Goal: Transaction & Acquisition: Download file/media

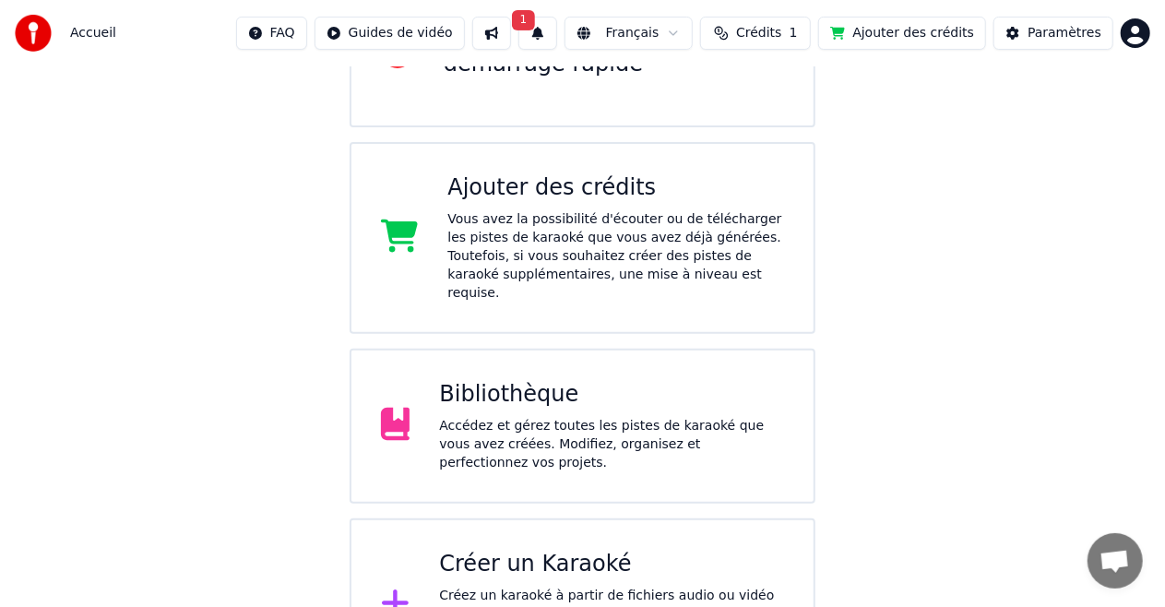
scroll to position [297, 0]
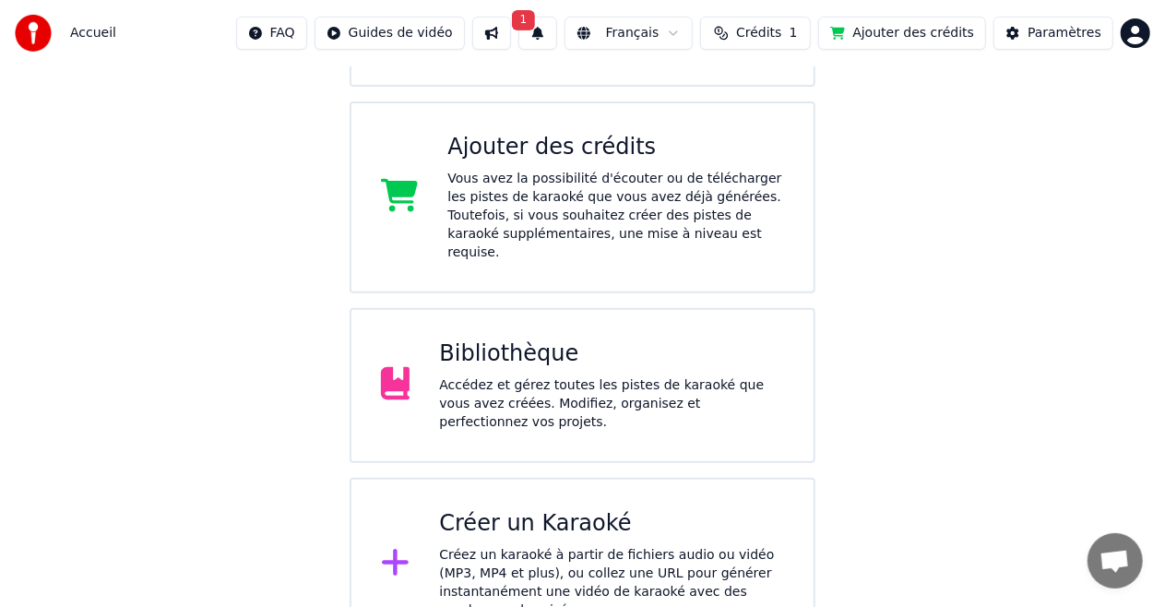
click at [479, 359] on div "Bibliothèque Accédez et gérez toutes les pistes de karaoké que vous avez créées…" at bounding box center [611, 385] width 345 height 92
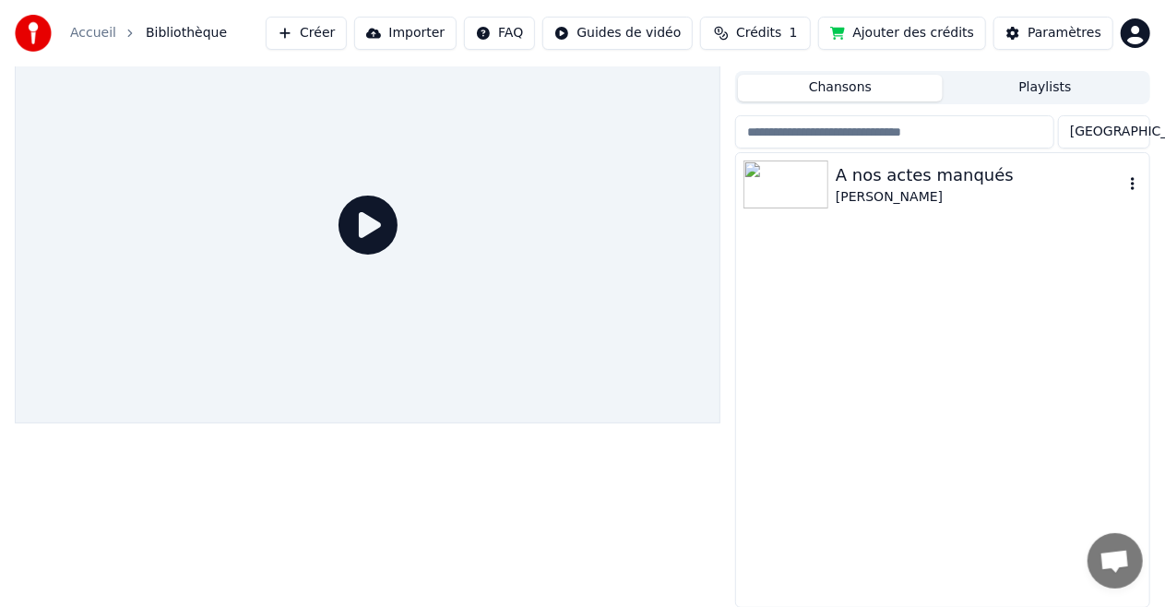
click at [857, 181] on div "A nos actes manqués" at bounding box center [979, 175] width 288 height 26
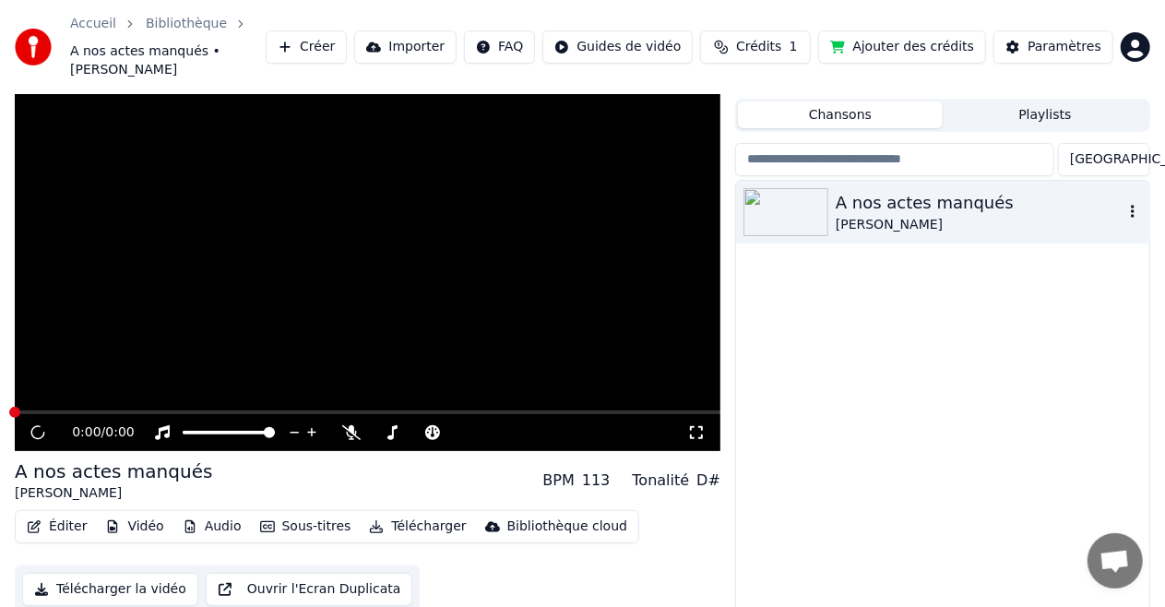
scroll to position [49, 0]
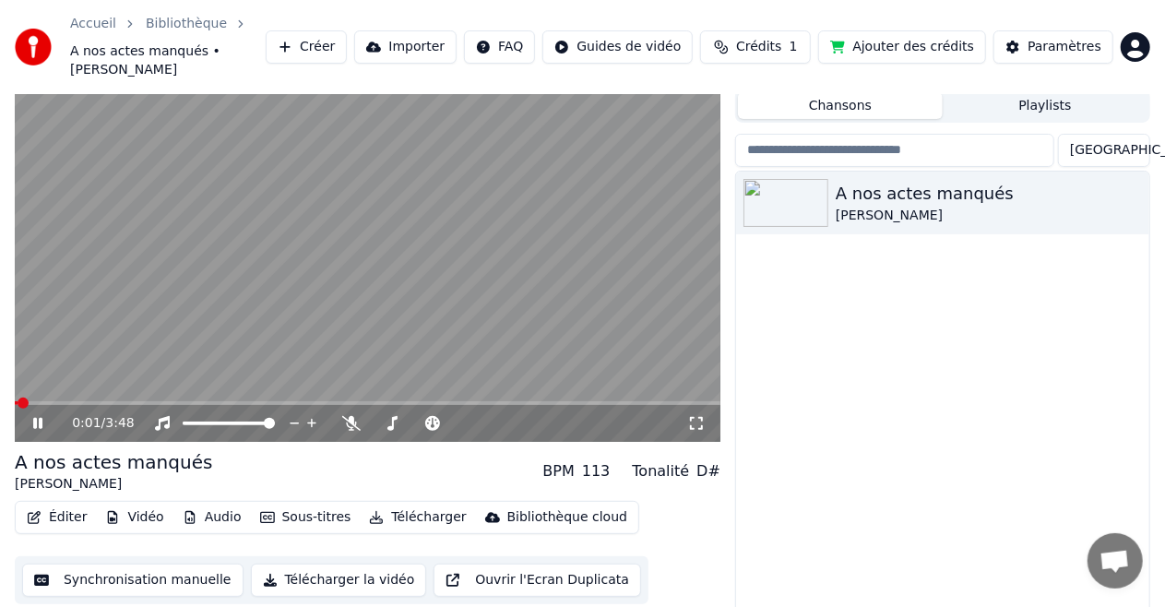
click at [33, 416] on icon at bounding box center [51, 423] width 42 height 15
drag, startPoint x: 997, startPoint y: 426, endPoint x: 928, endPoint y: 376, distance: 85.2
click at [997, 426] on div "A nos actes manqués [PERSON_NAME]" at bounding box center [942, 399] width 413 height 454
click at [704, 416] on icon at bounding box center [696, 423] width 18 height 15
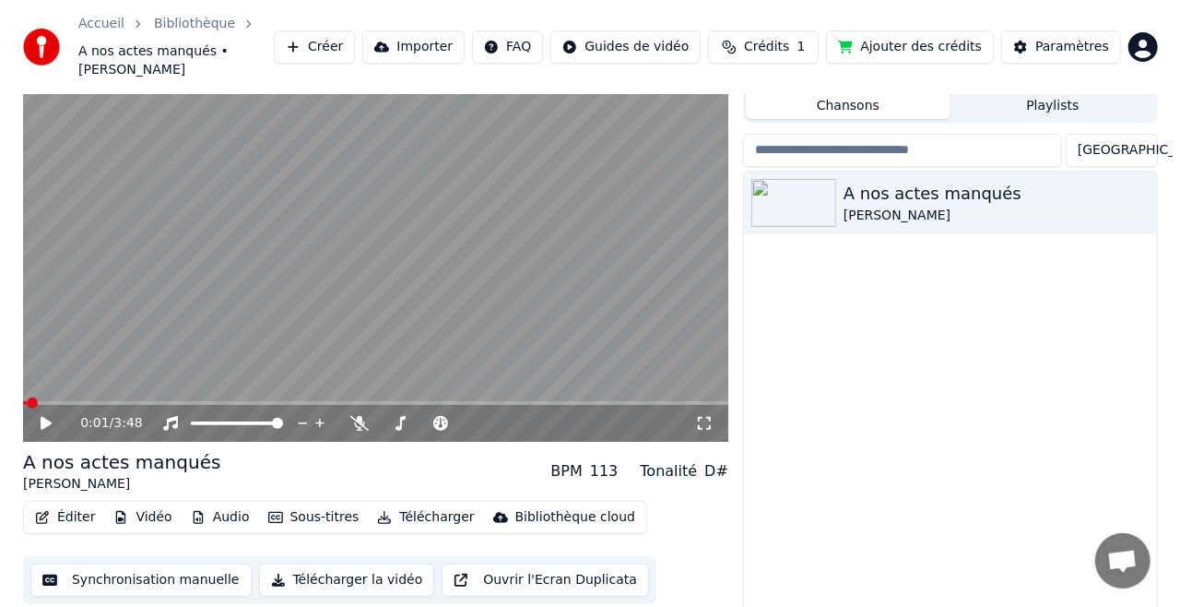
scroll to position [35, 0]
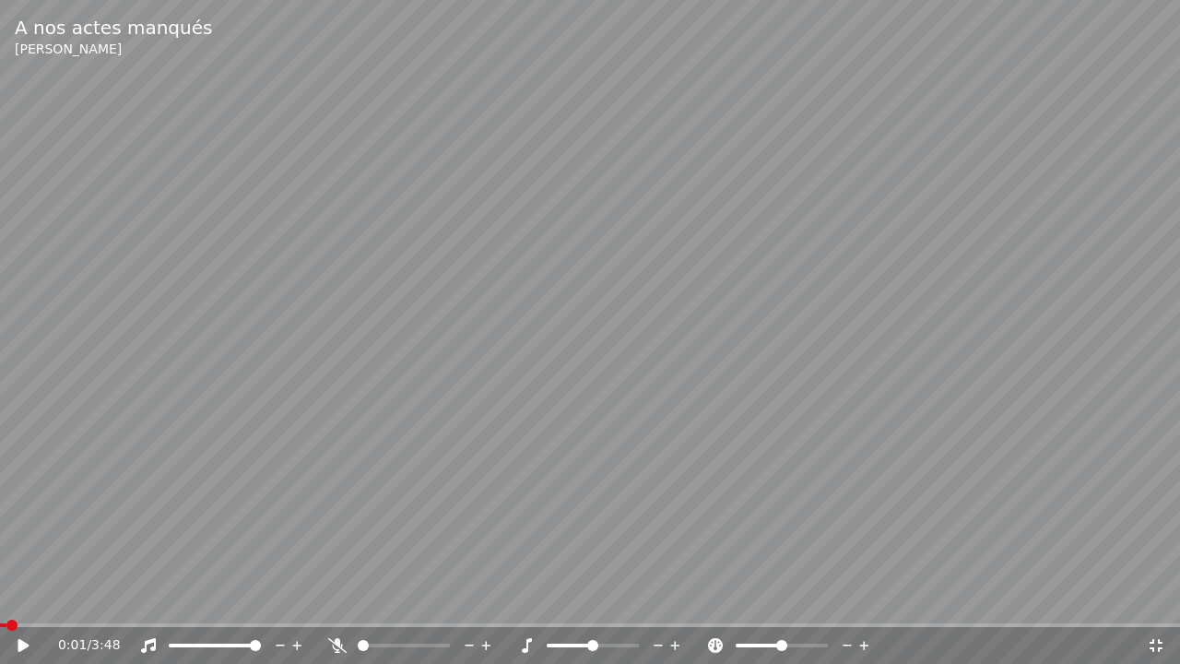
click at [21, 606] on icon at bounding box center [23, 645] width 11 height 13
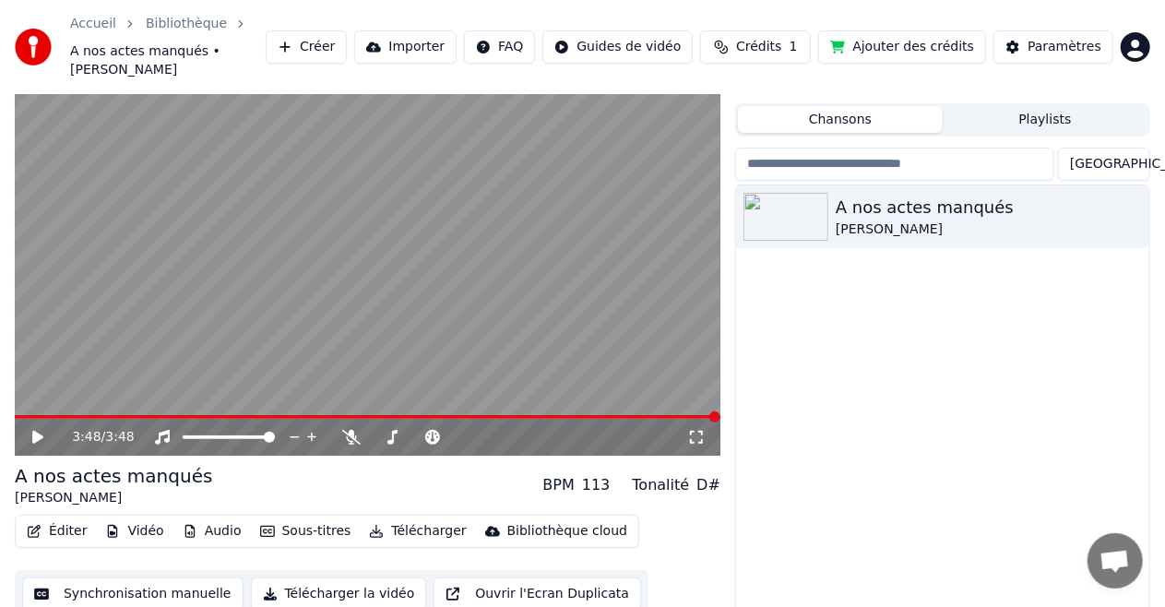
click at [347, 33] on button "Créer" at bounding box center [306, 46] width 81 height 33
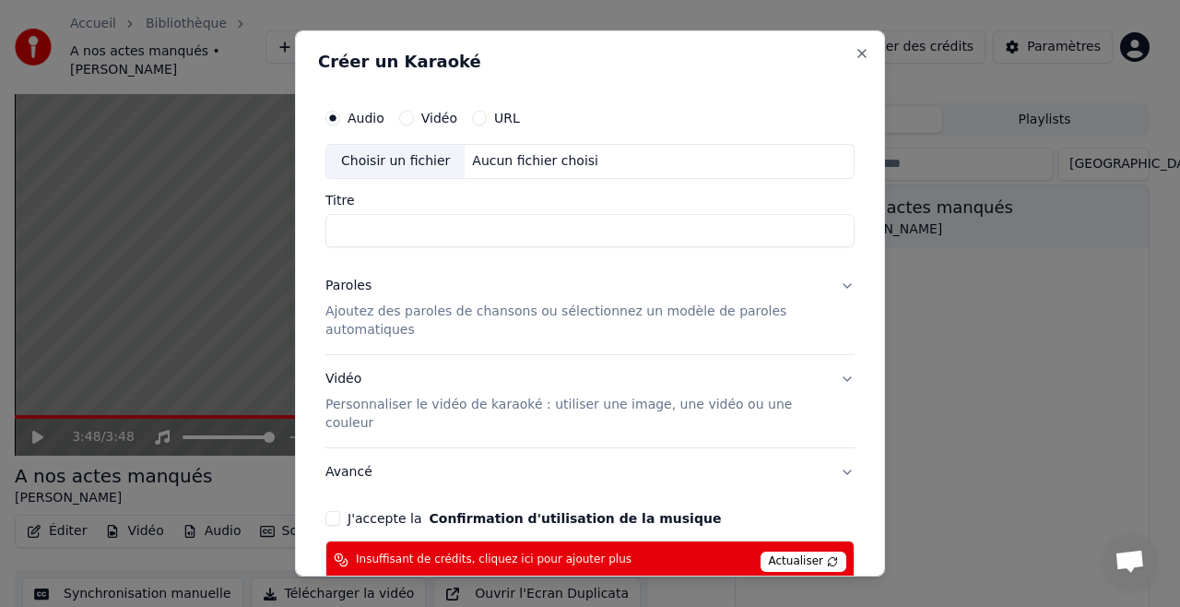
click at [409, 237] on input "Titre" at bounding box center [589, 230] width 529 height 33
click at [349, 231] on input "**********" at bounding box center [589, 230] width 529 height 33
click at [371, 229] on input "**********" at bounding box center [589, 230] width 529 height 33
type input "**********"
click at [349, 325] on p "Ajoutez des paroles de chansons ou sélectionnez un modèle de paroles automatiqu…" at bounding box center [575, 320] width 500 height 37
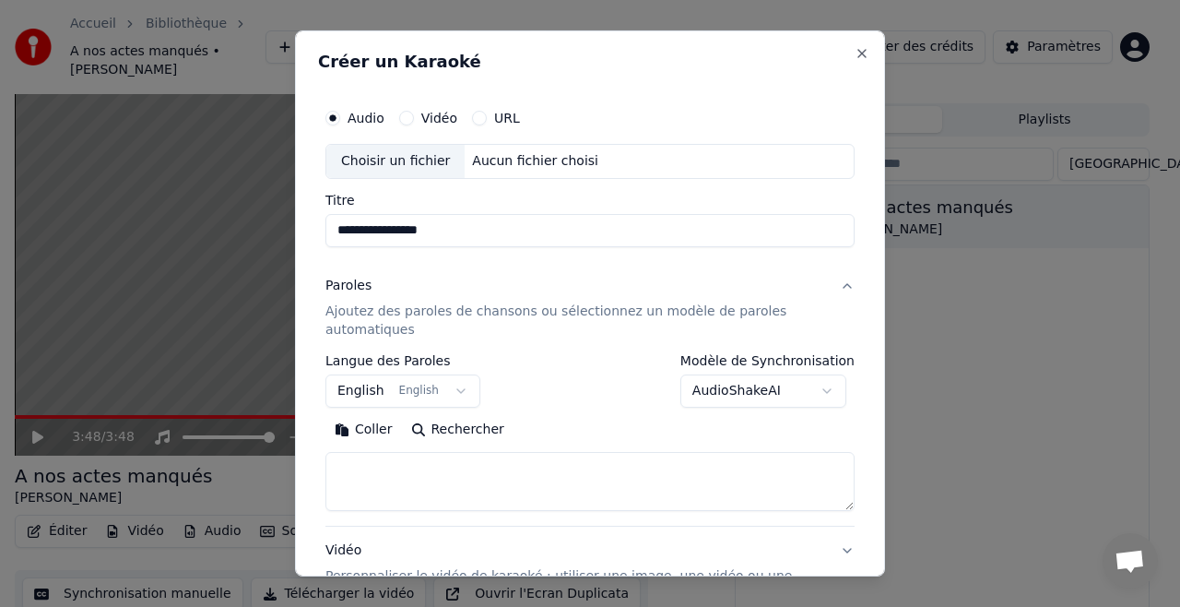
click at [411, 387] on button "English English" at bounding box center [402, 390] width 155 height 33
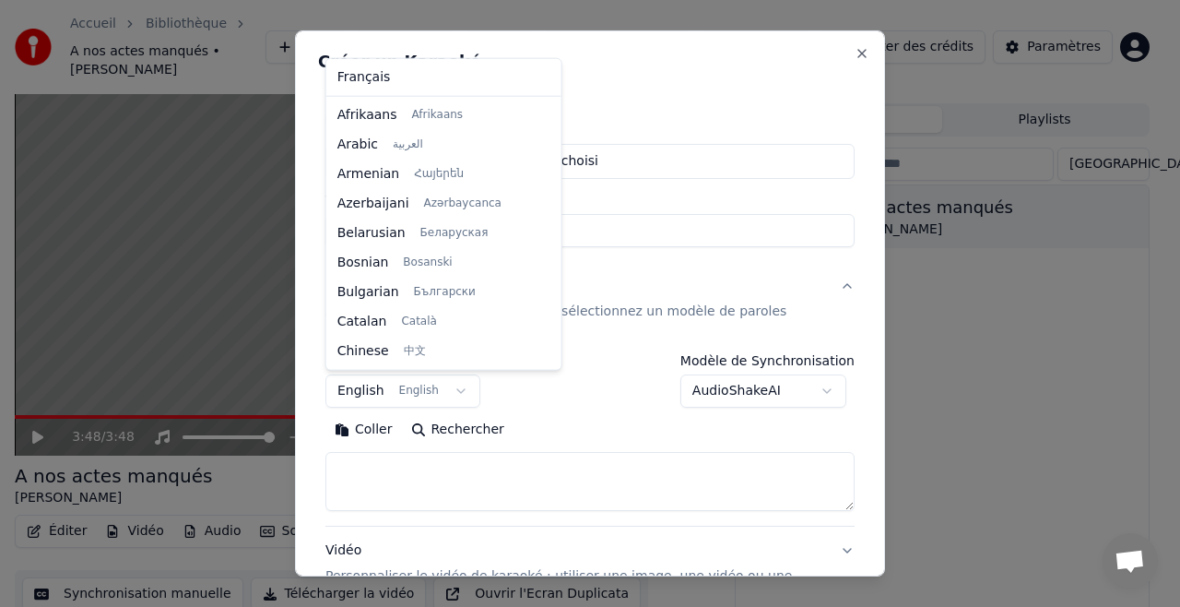
scroll to position [148, 0]
click at [350, 391] on body "**********" at bounding box center [582, 268] width 1165 height 607
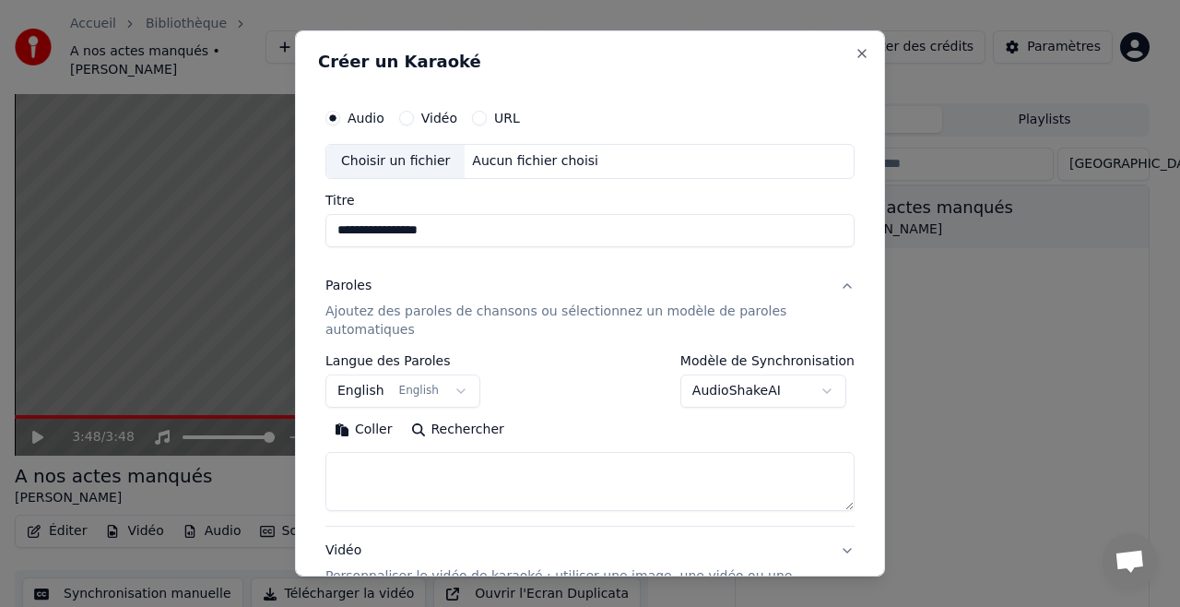
click at [350, 391] on body "**********" at bounding box center [582, 268] width 1165 height 607
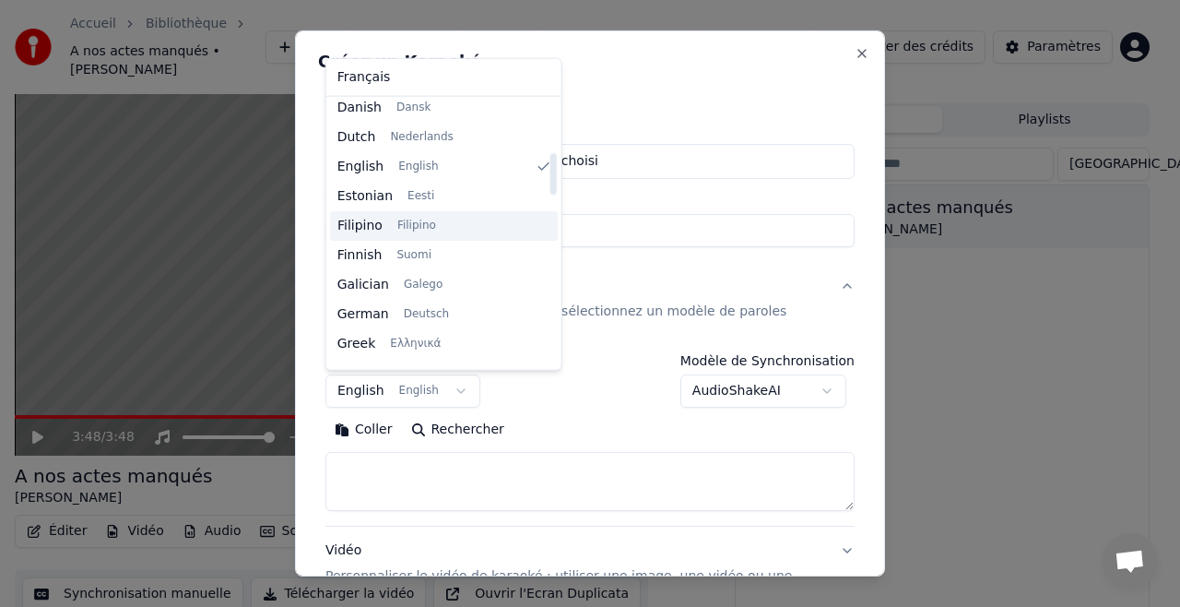
scroll to position [0, 0]
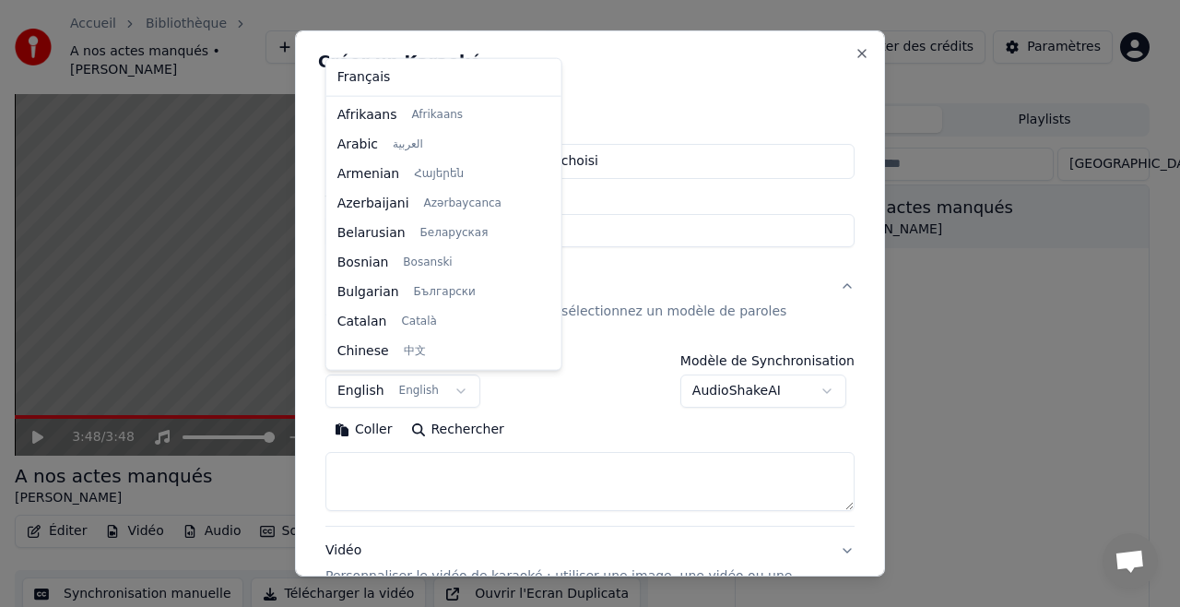
select select "**"
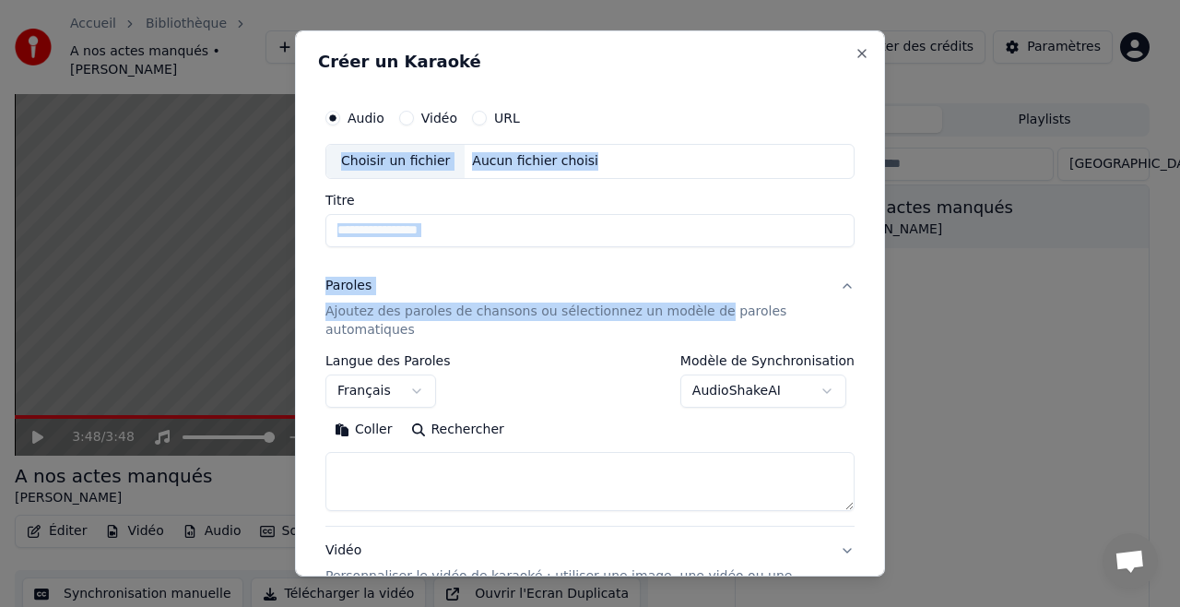
drag, startPoint x: 684, startPoint y: 55, endPoint x: 694, endPoint y: 247, distance: 192.1
click at [694, 247] on div "**********" at bounding box center [590, 303] width 590 height 546
click at [855, 55] on button "Close" at bounding box center [862, 53] width 15 height 15
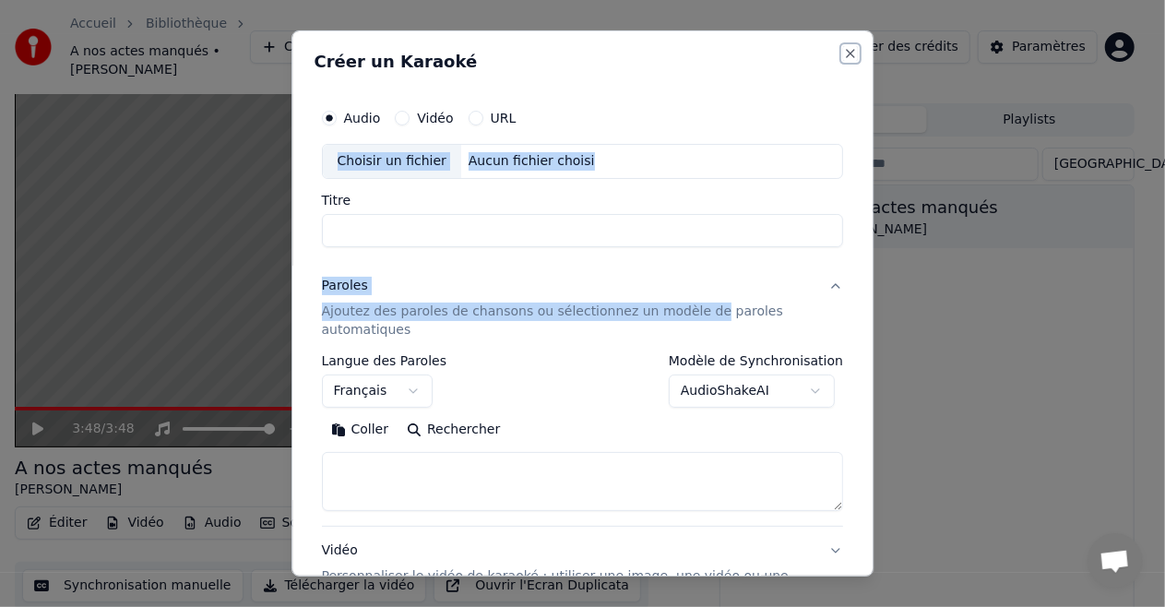
select select
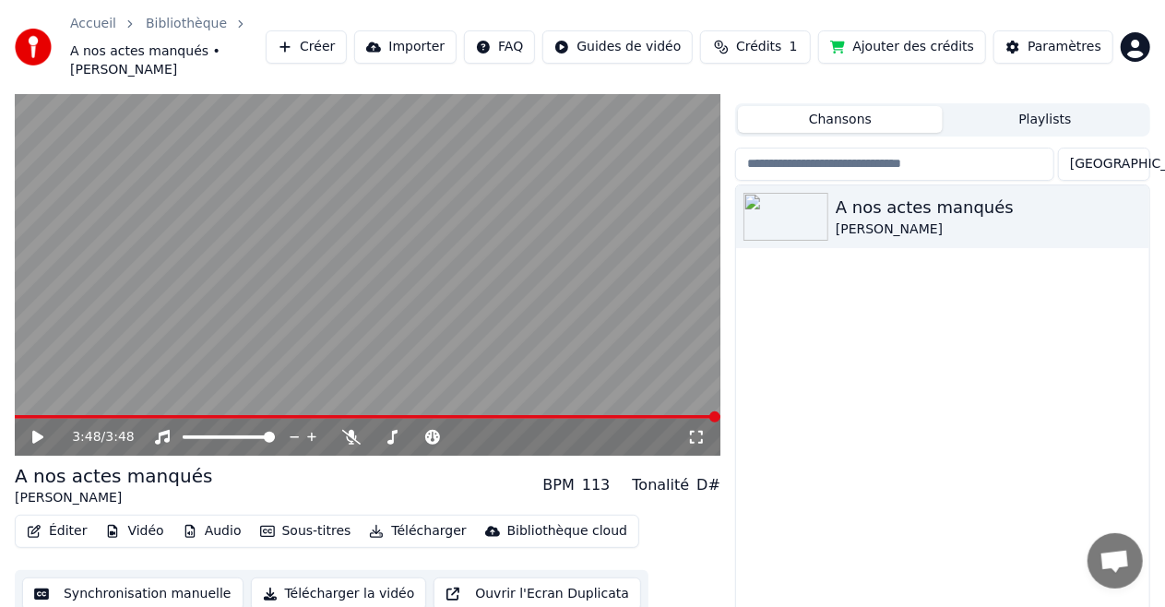
click at [85, 577] on button "Synchronisation manuelle" at bounding box center [132, 593] width 221 height 33
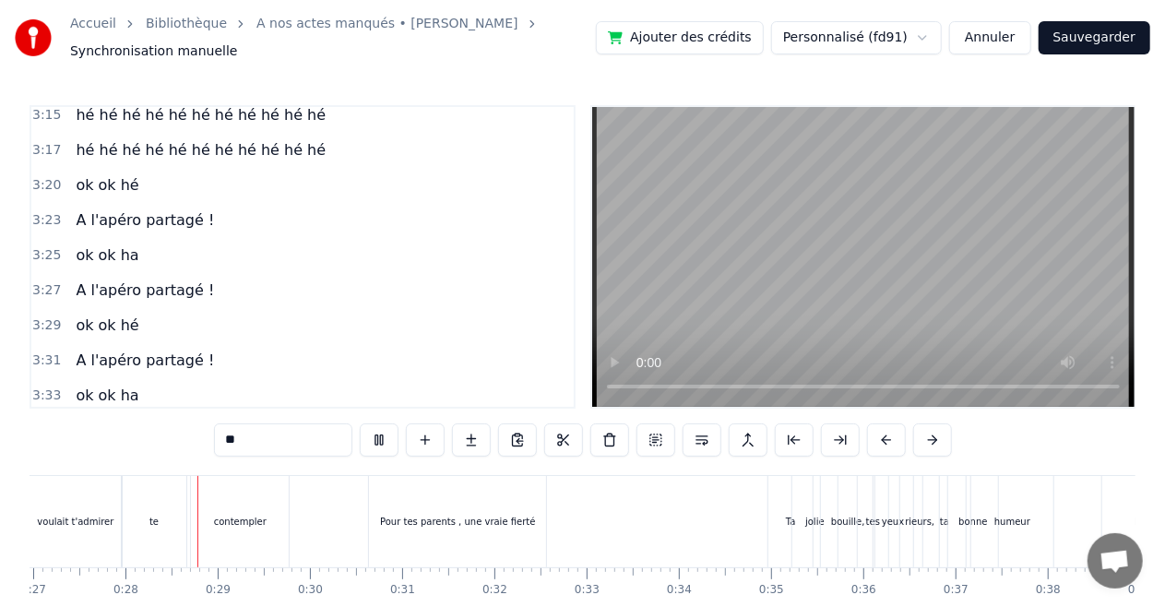
scroll to position [0, 2504]
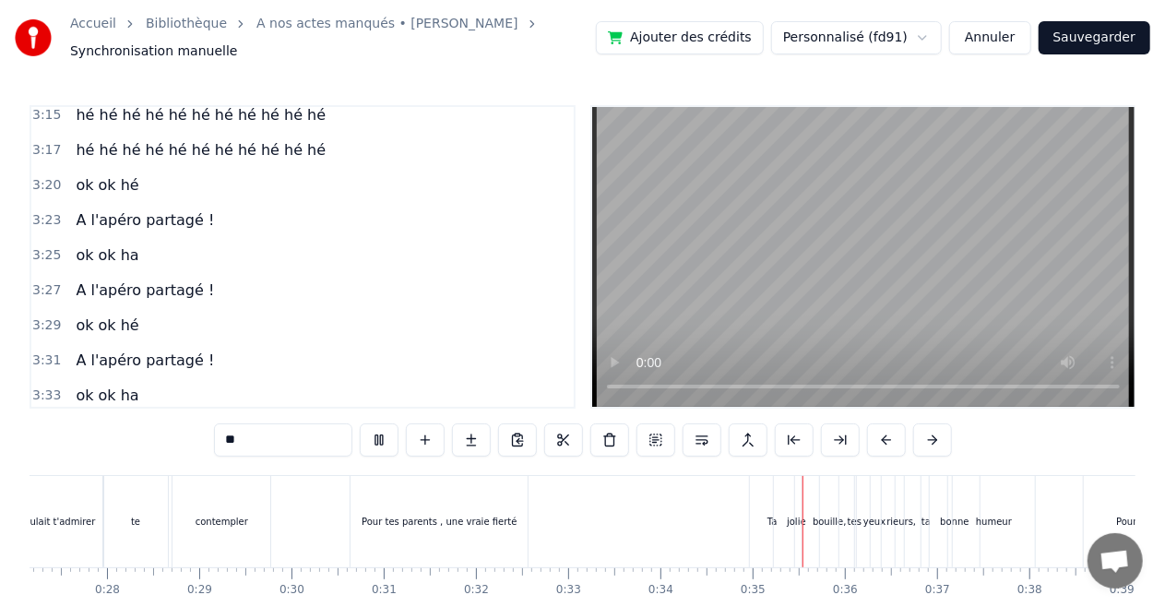
click at [84, 32] on link "Accueil" at bounding box center [93, 24] width 46 height 18
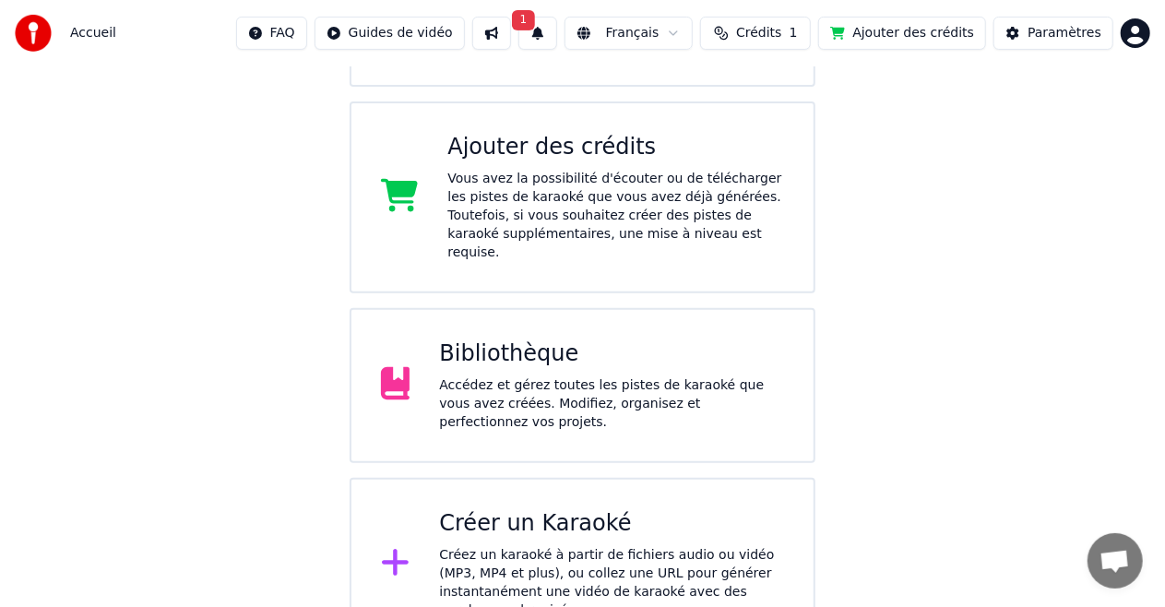
click at [467, 376] on div "Accédez et gérez toutes les pistes de karaoké que vous avez créées. Modifiez, o…" at bounding box center [611, 403] width 345 height 55
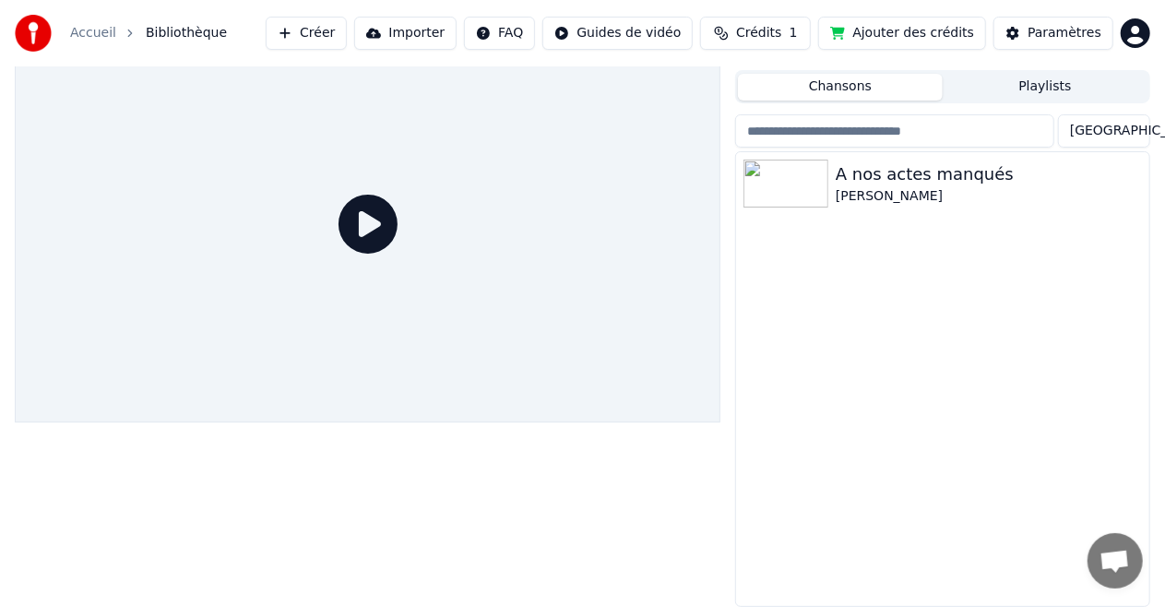
scroll to position [40, 0]
click at [1137, 183] on icon "button" at bounding box center [1132, 183] width 18 height 15
click at [848, 181] on div "A nos actes manqués" at bounding box center [979, 175] width 288 height 26
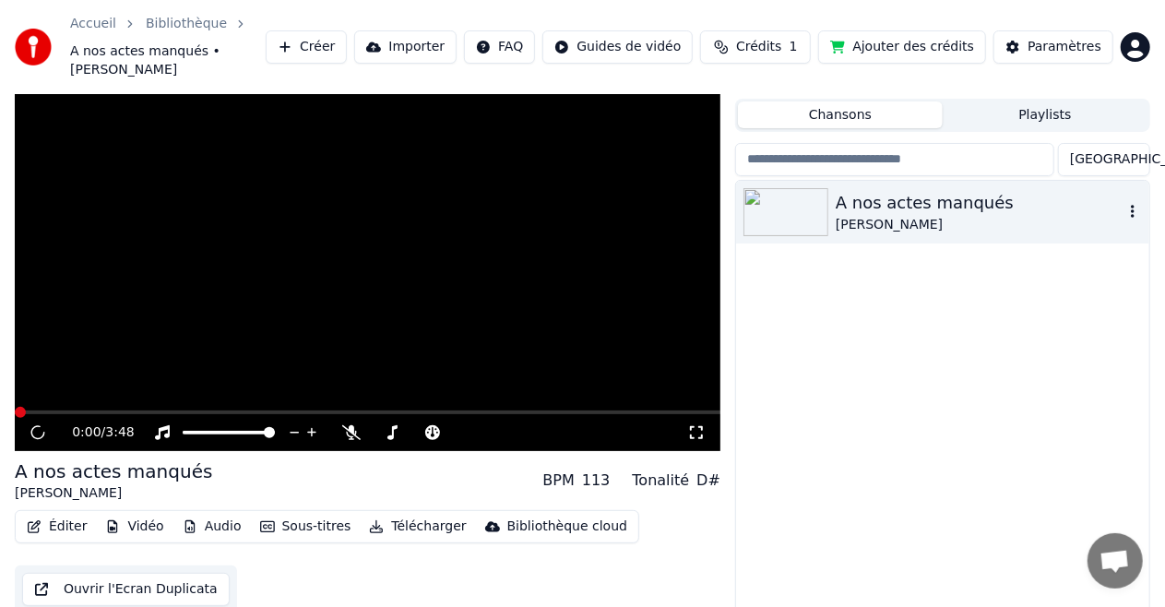
scroll to position [49, 0]
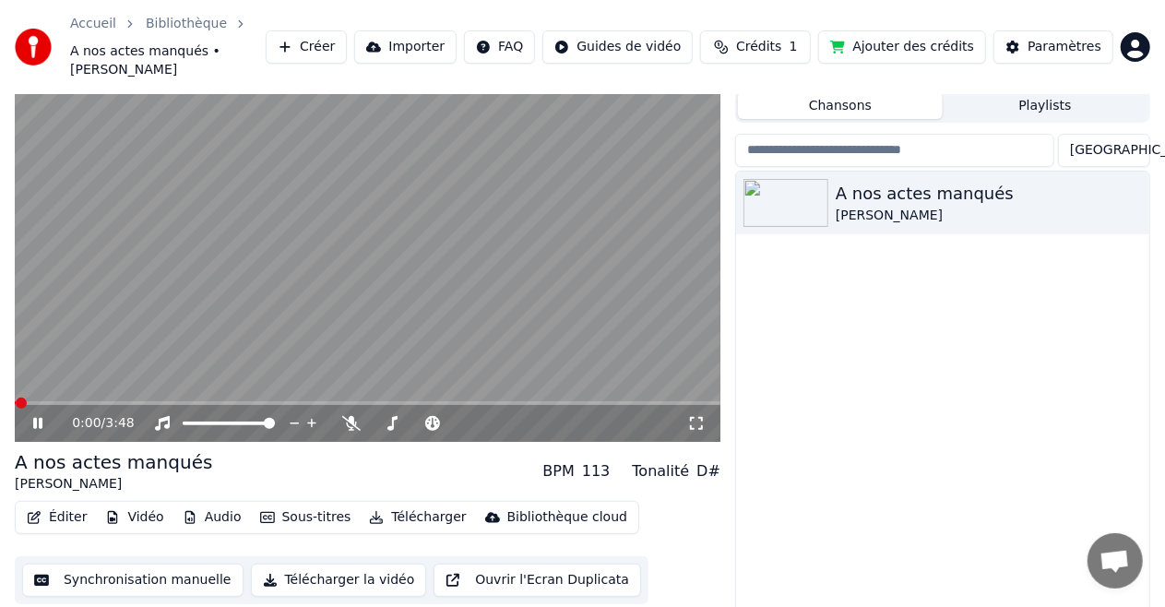
click at [389, 504] on button "Télécharger" at bounding box center [417, 517] width 112 height 26
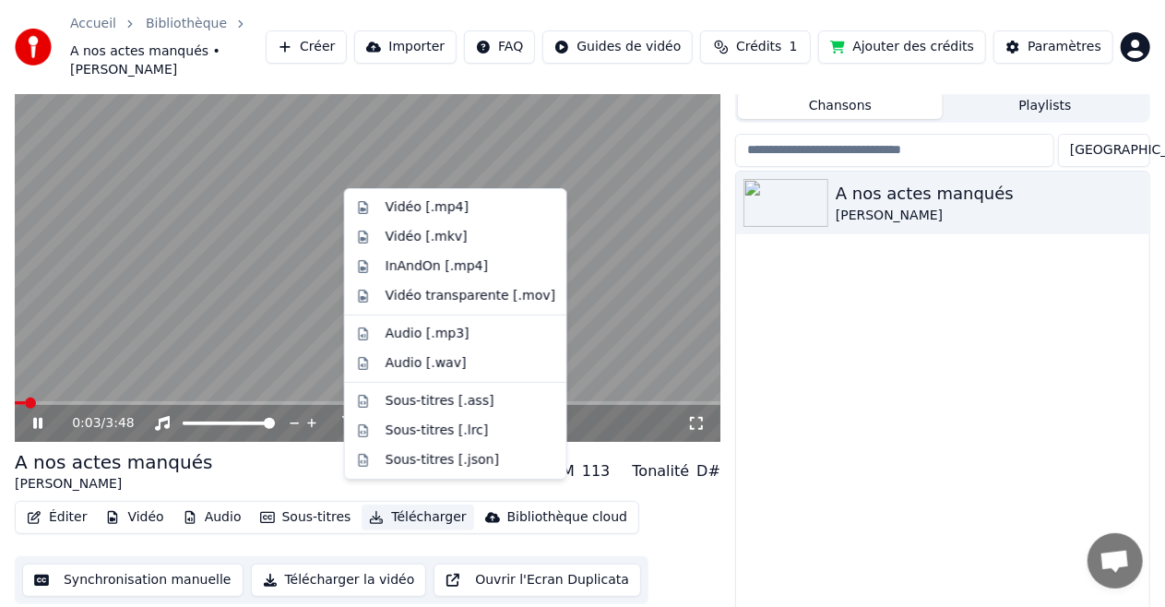
click at [33, 418] on icon at bounding box center [37, 423] width 9 height 11
click at [413, 504] on button "Télécharger" at bounding box center [417, 517] width 112 height 26
click at [396, 207] on div "Vidéo [.mp4]" at bounding box center [426, 207] width 83 height 18
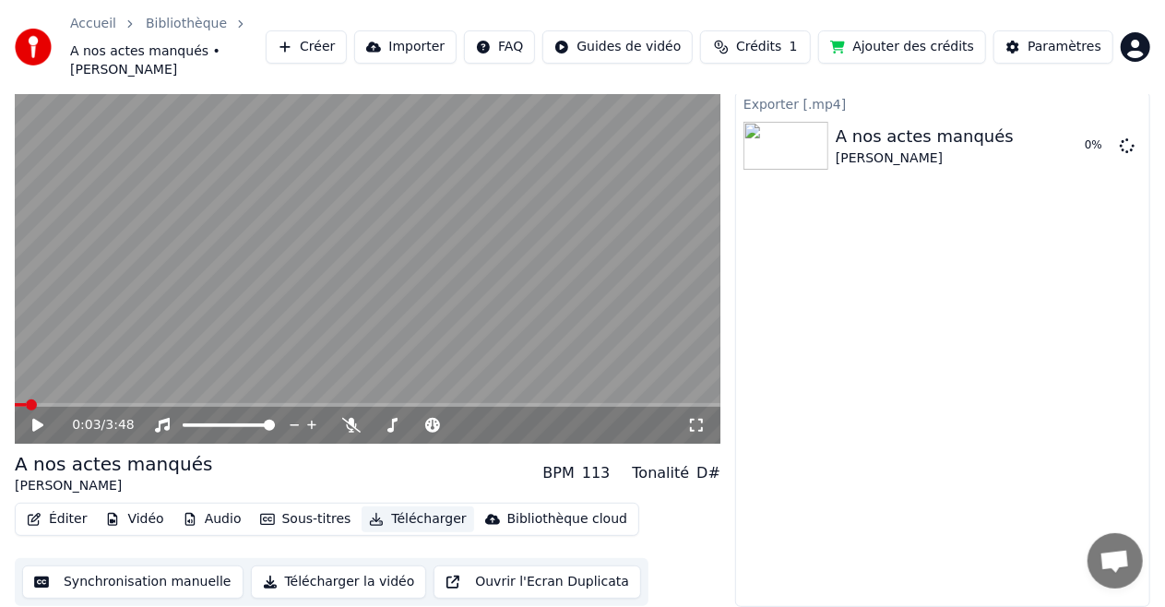
scroll to position [29, 0]
